Goal: Task Accomplishment & Management: Use online tool/utility

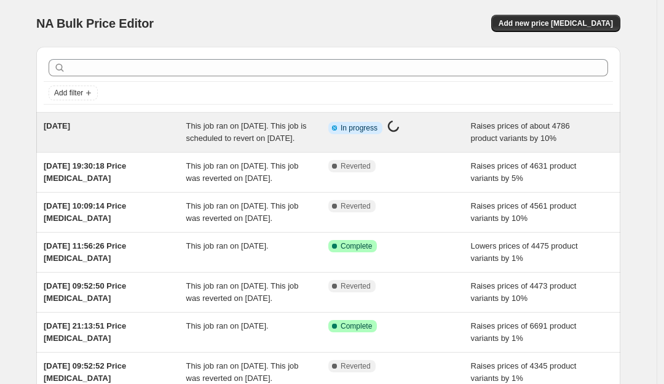
click at [258, 139] on span "This job ran on [DATE]. This job is scheduled to revert on [DATE]." at bounding box center [246, 132] width 121 height 22
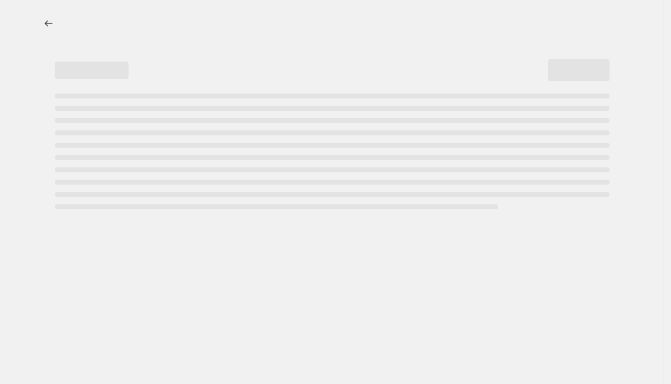
select select "percentage"
select select "remove"
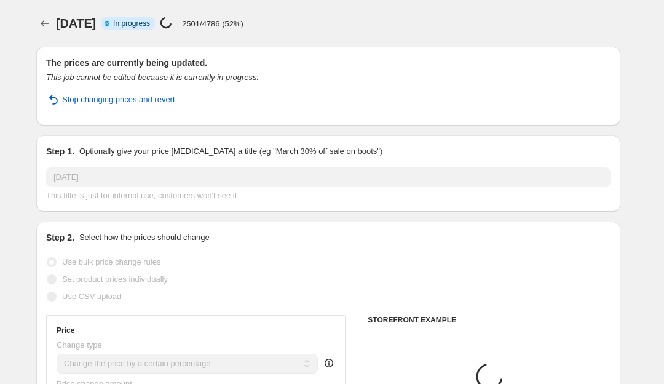
select select "collection"
